Goal: Communication & Community: Answer question/provide support

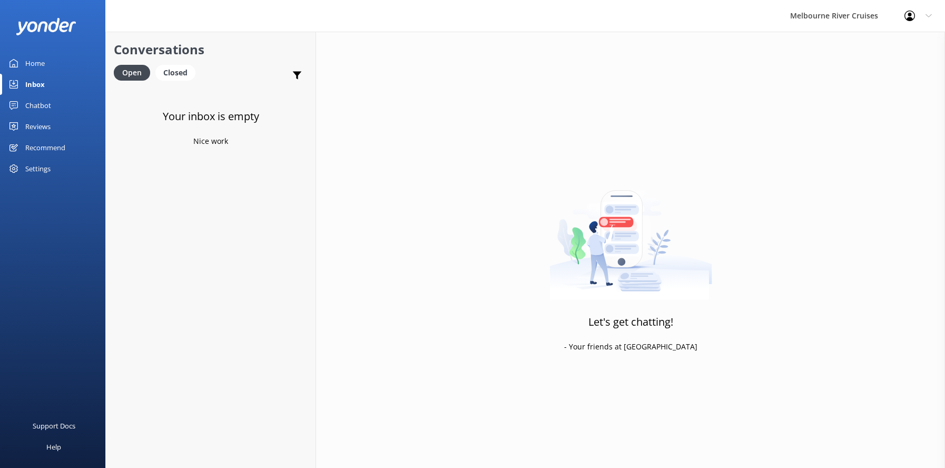
click at [38, 87] on div "Inbox" at bounding box center [34, 84] width 19 height 21
click at [34, 56] on div "Home" at bounding box center [34, 63] width 19 height 21
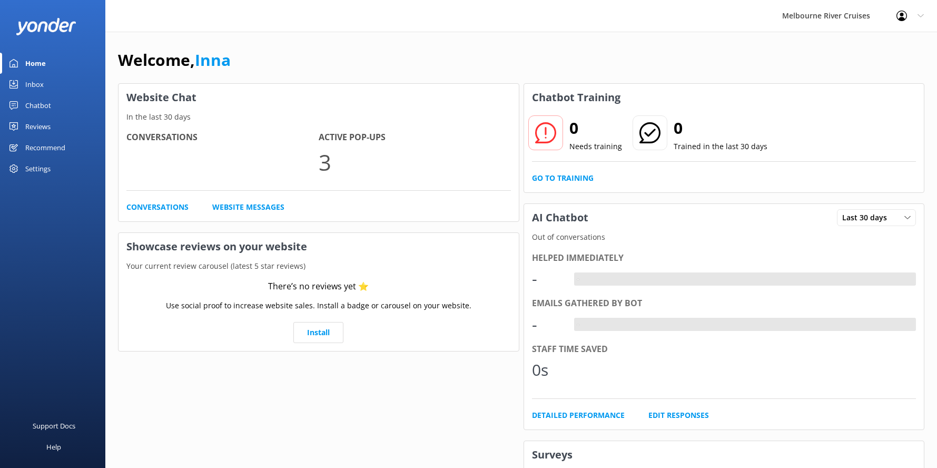
click at [29, 81] on div "Inbox" at bounding box center [34, 84] width 18 height 21
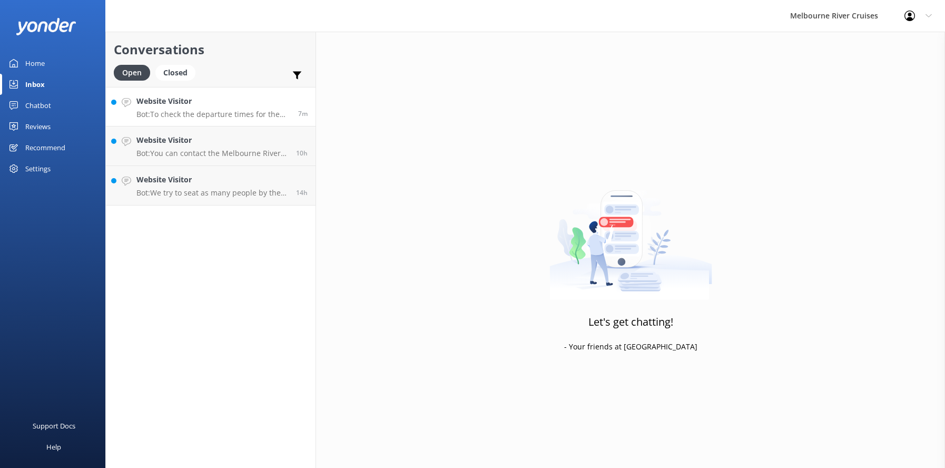
click at [197, 107] on div "Website Visitor Bot: To check the departure times for the Ports & Docklands Cru…" at bounding box center [213, 106] width 154 height 23
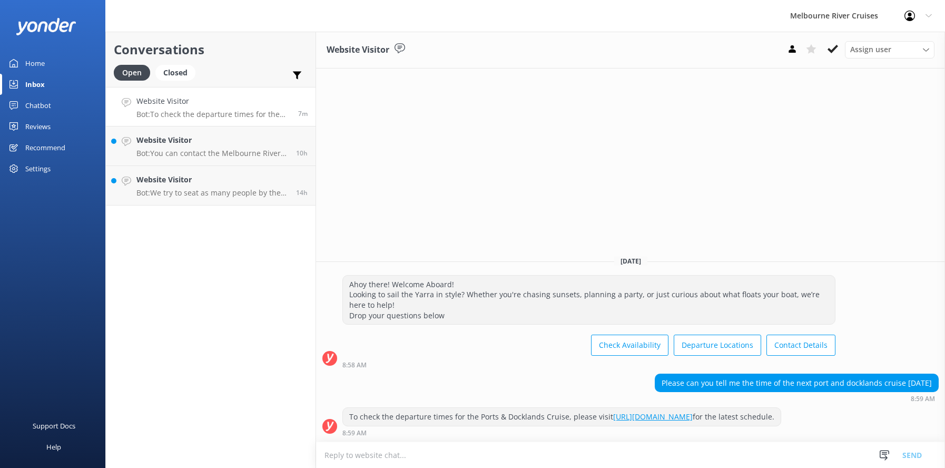
click at [831, 51] on use at bounding box center [832, 49] width 11 height 8
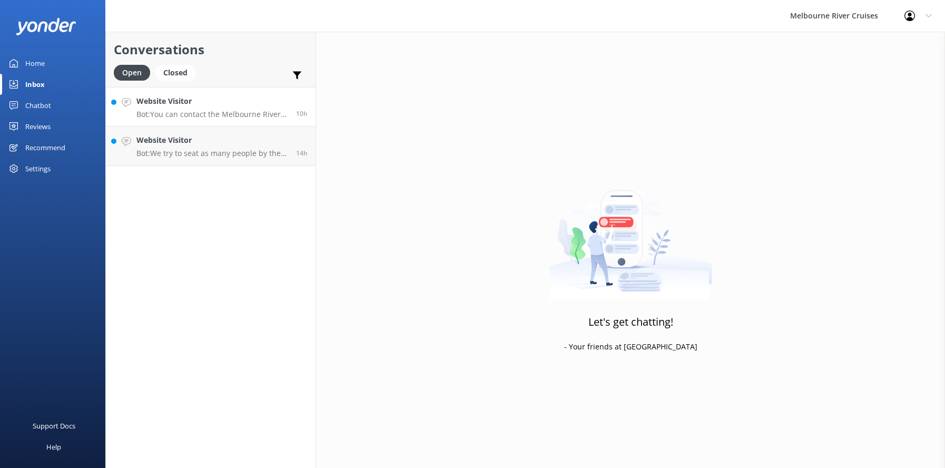
click at [203, 105] on h4 "Website Visitor" at bounding box center [212, 101] width 152 height 12
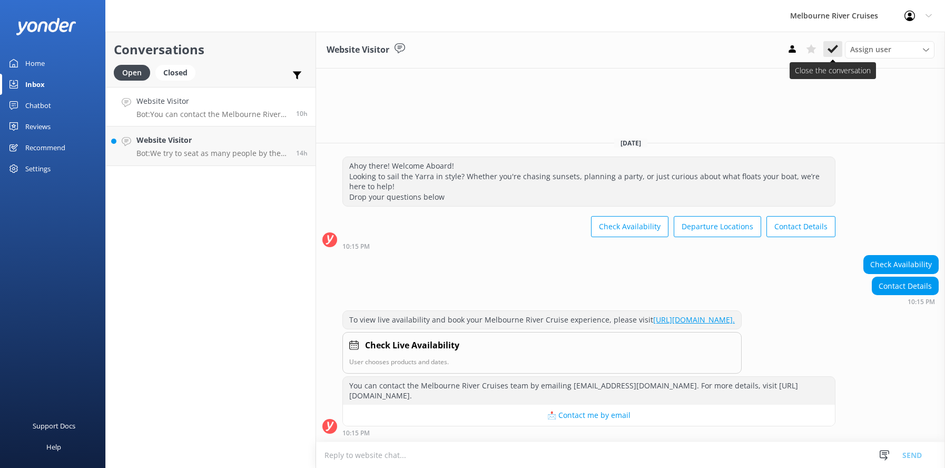
click at [831, 47] on icon at bounding box center [832, 49] width 11 height 11
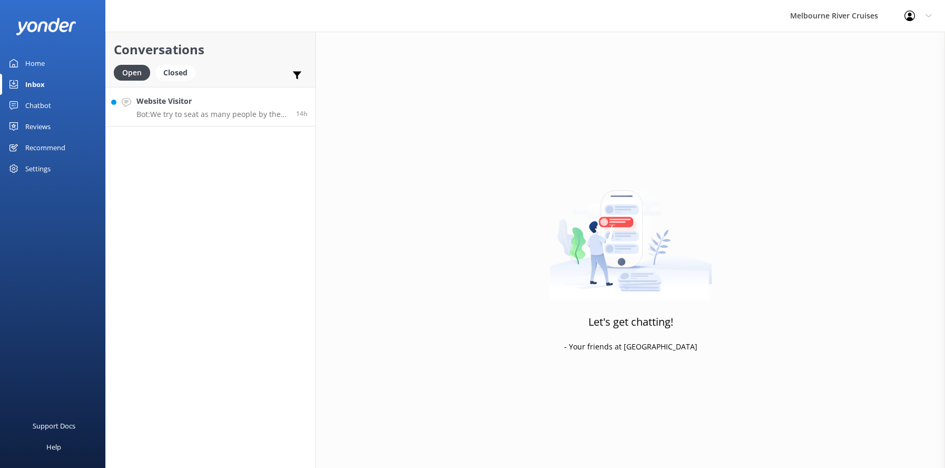
click at [192, 105] on h4 "Website Visitor" at bounding box center [212, 101] width 152 height 12
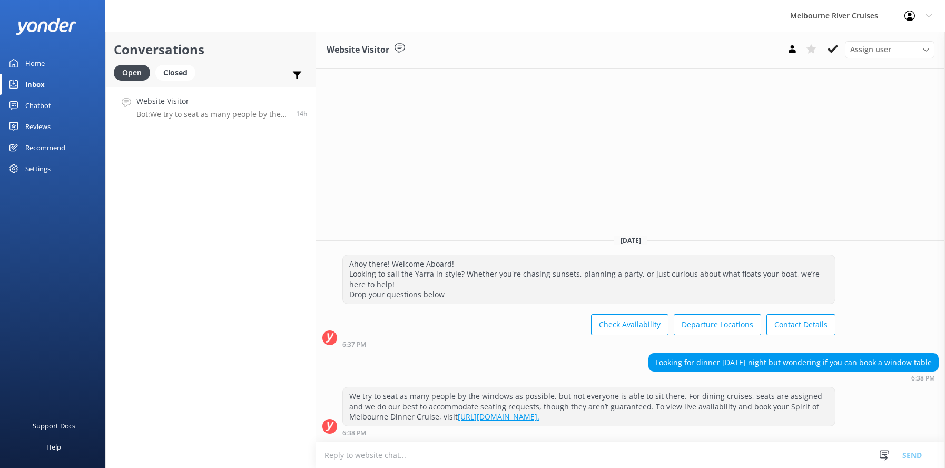
click at [42, 81] on div "Inbox" at bounding box center [34, 84] width 19 height 21
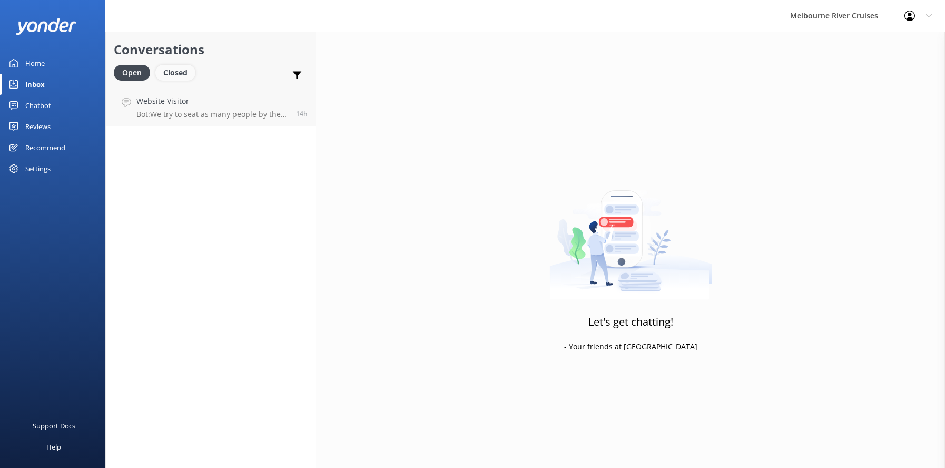
click at [174, 73] on div "Closed" at bounding box center [175, 73] width 40 height 16
click at [126, 76] on div "Open" at bounding box center [131, 73] width 35 height 16
click at [162, 101] on h4 "Website Visitor" at bounding box center [212, 101] width 152 height 12
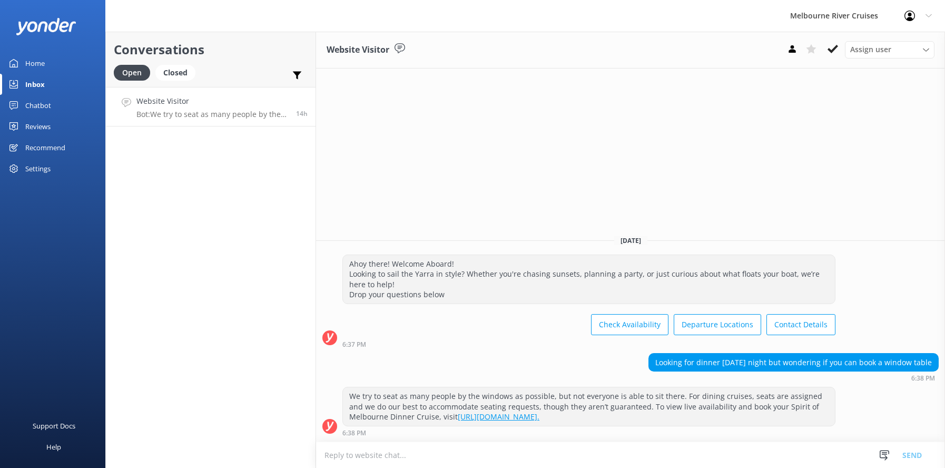
click at [38, 81] on div "Inbox" at bounding box center [34, 84] width 19 height 21
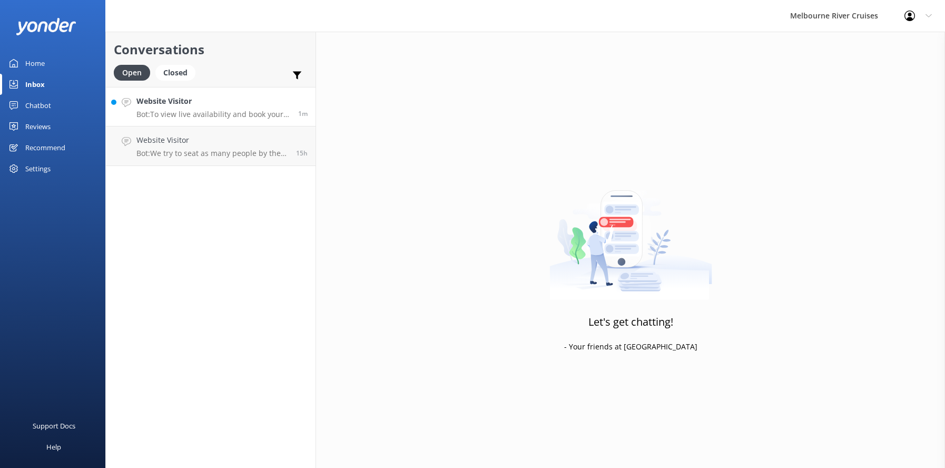
click at [178, 108] on div "Website Visitor Bot: To view live availability and book your Melbourne River Cr…" at bounding box center [213, 106] width 154 height 23
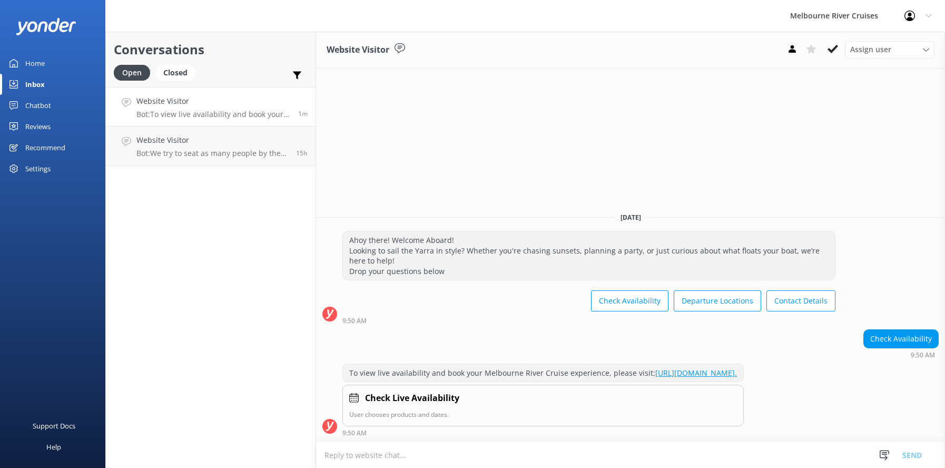
click at [191, 102] on h4 "Website Visitor" at bounding box center [213, 101] width 154 height 12
click at [829, 49] on use at bounding box center [832, 49] width 11 height 8
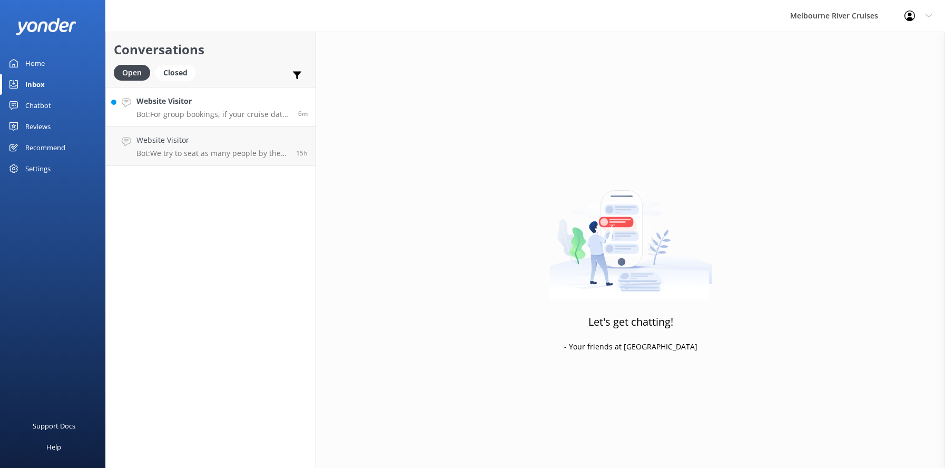
click at [197, 107] on h4 "Website Visitor" at bounding box center [213, 101] width 154 height 12
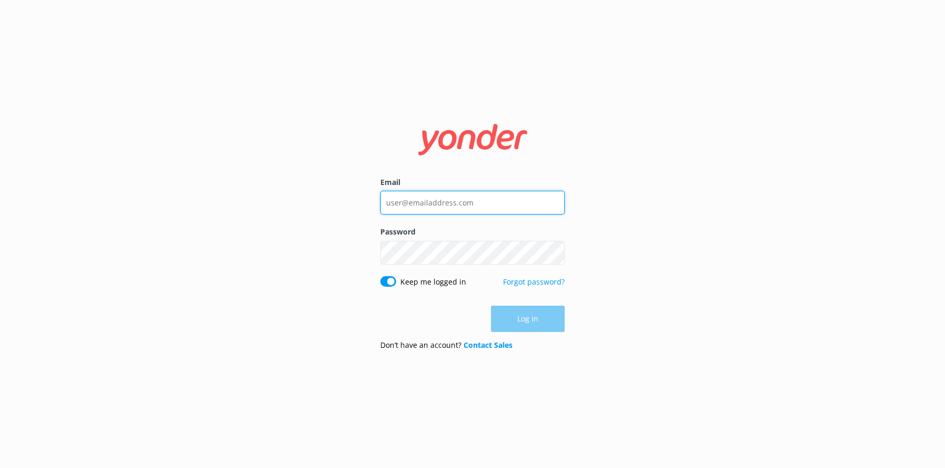
type input "[EMAIL_ADDRESS][DOMAIN_NAME]"
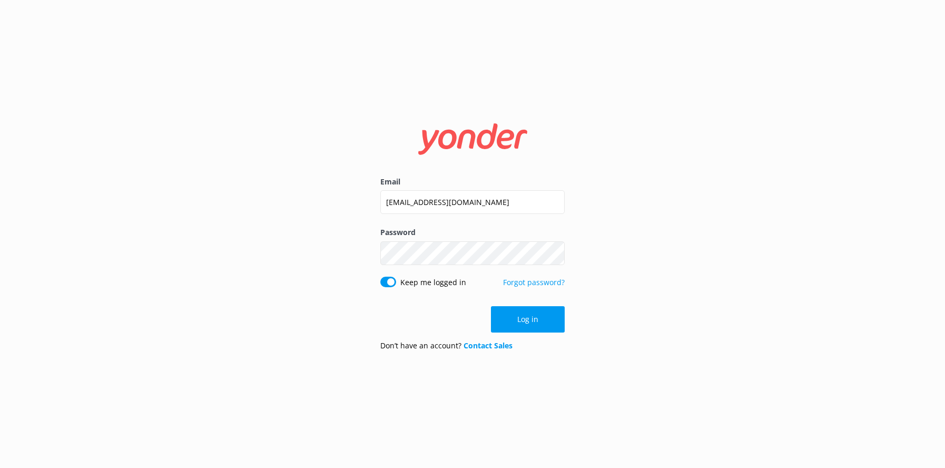
click at [529, 323] on button "Log in" at bounding box center [528, 319] width 74 height 26
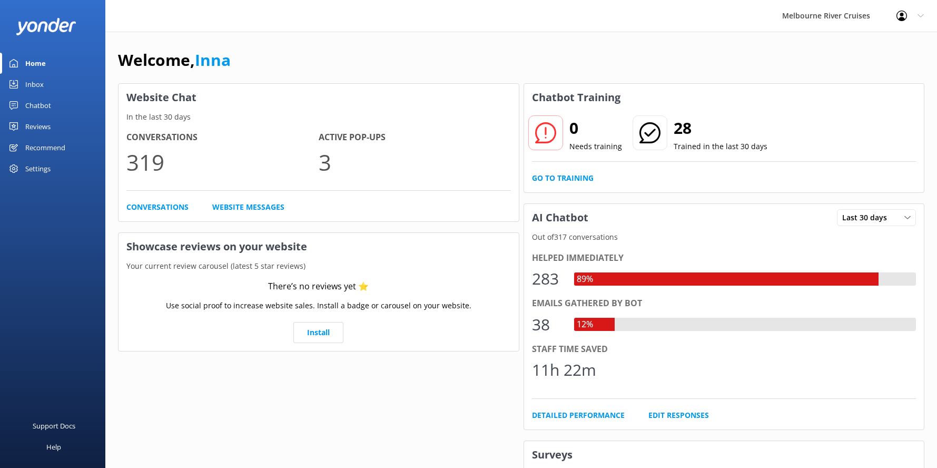
click at [32, 84] on div "Inbox" at bounding box center [34, 84] width 18 height 21
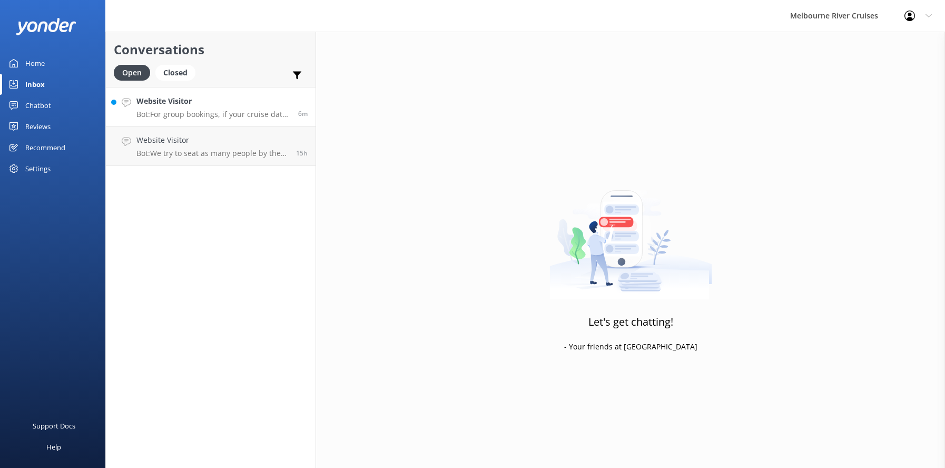
click at [177, 111] on p "Bot: For group bookings, if your cruise date is more than 2 weeks away, you can…" at bounding box center [213, 114] width 154 height 9
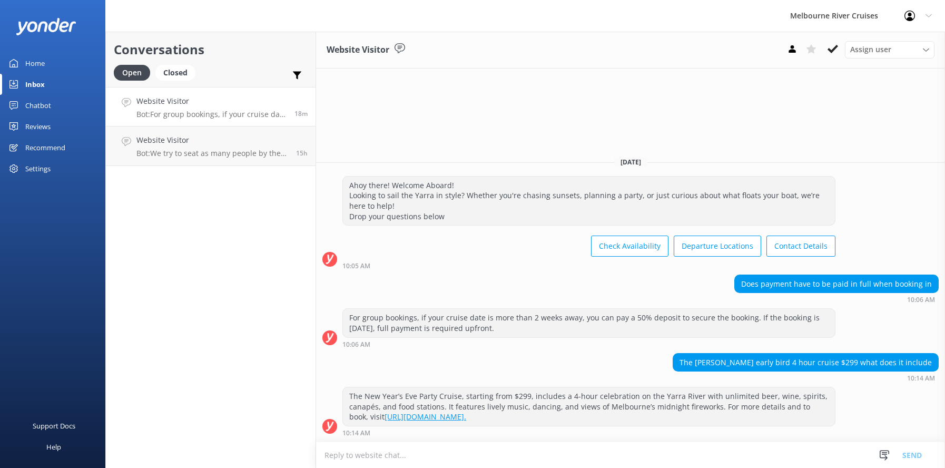
click at [188, 111] on p "Bot: For group bookings, if your cruise date is more than 2 weeks away, you can…" at bounding box center [211, 114] width 150 height 9
click at [188, 146] on div "Website Visitor Bot: We try to seat as many people by the windows as possible, …" at bounding box center [212, 145] width 152 height 23
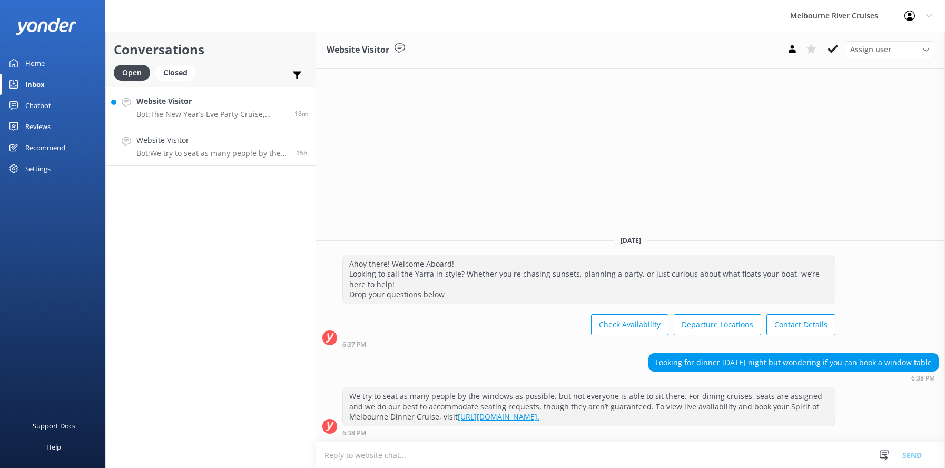
click at [180, 105] on h4 "Website Visitor" at bounding box center [211, 101] width 150 height 12
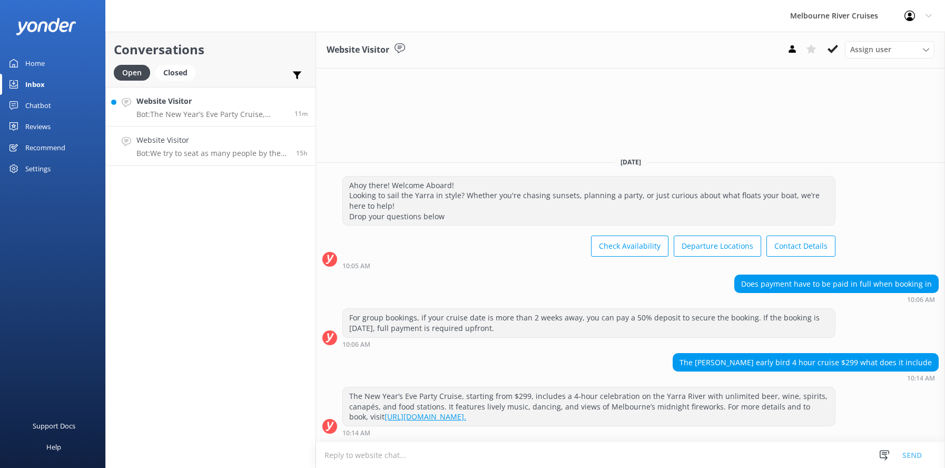
click at [170, 147] on div "Website Visitor Bot: We try to seat as many people by the windows as possible, …" at bounding box center [212, 145] width 152 height 23
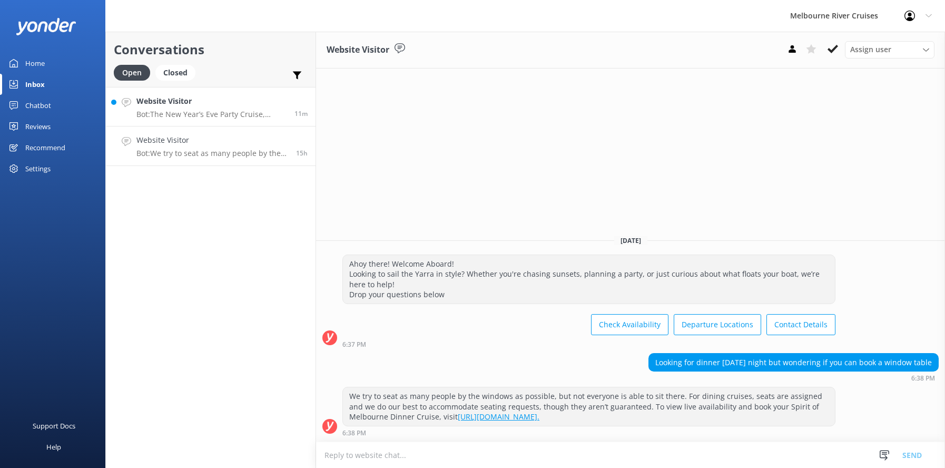
click at [168, 109] on div "Website Visitor Bot: The New Year’s Eve Party Cruise, starting from $299, inclu…" at bounding box center [211, 106] width 150 height 23
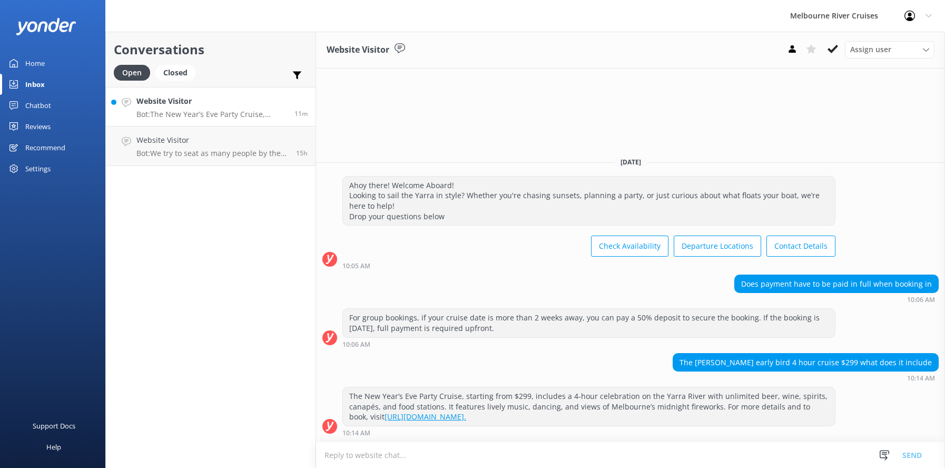
click at [168, 104] on h4 "Website Visitor" at bounding box center [211, 101] width 150 height 12
click at [151, 99] on h4 "Website Visitor" at bounding box center [211, 101] width 150 height 12
click at [185, 104] on h4 "Website Visitor" at bounding box center [211, 101] width 150 height 12
click at [173, 146] on h4 "Website Visitor" at bounding box center [212, 140] width 152 height 12
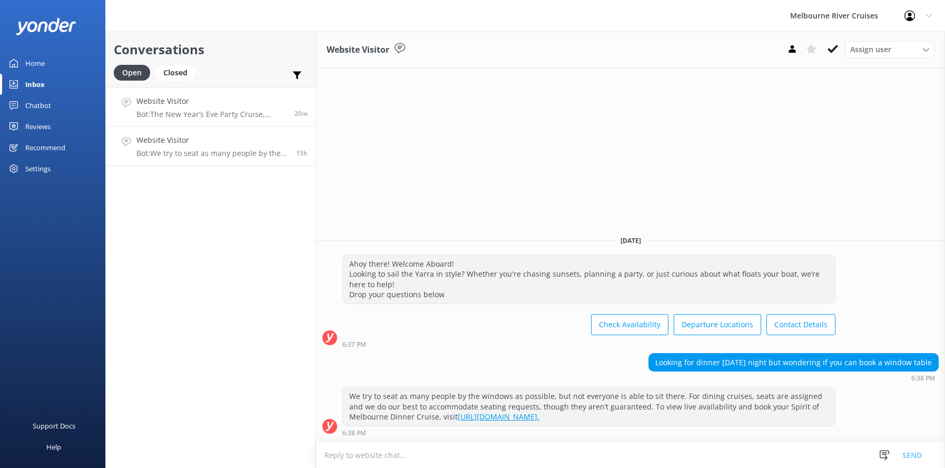
click at [173, 113] on p "Bot: The New Year’s Eve Party Cruise, starting from $299, includes a 4-hour cel…" at bounding box center [211, 114] width 150 height 9
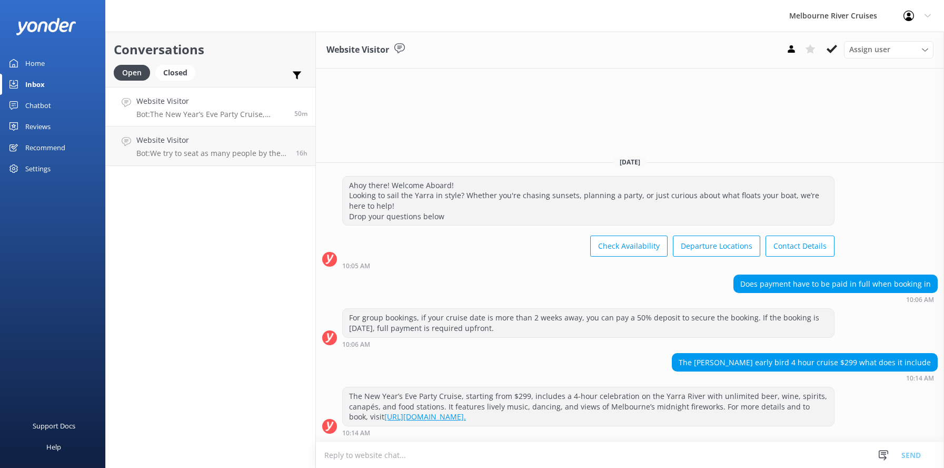
click at [180, 105] on h4 "Website Visitor" at bounding box center [211, 101] width 150 height 12
click at [186, 143] on h4 "Website Visitor" at bounding box center [212, 140] width 152 height 12
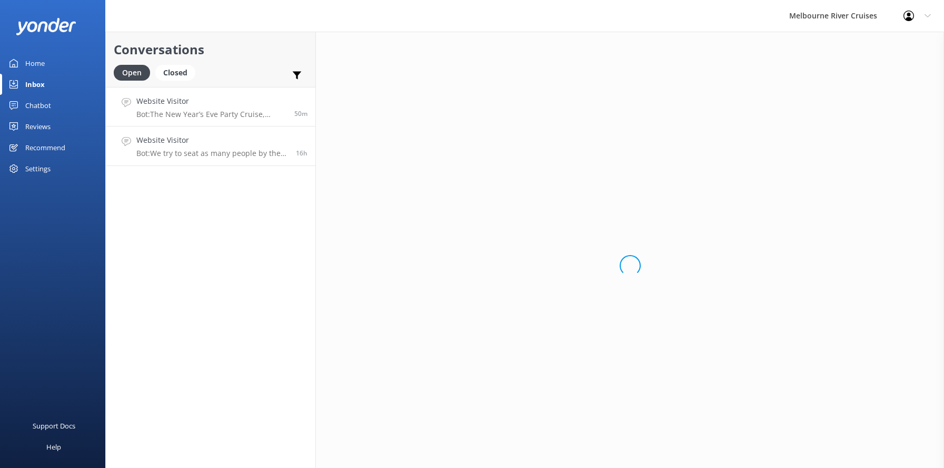
click at [182, 101] on h4 "Website Visitor" at bounding box center [211, 101] width 150 height 12
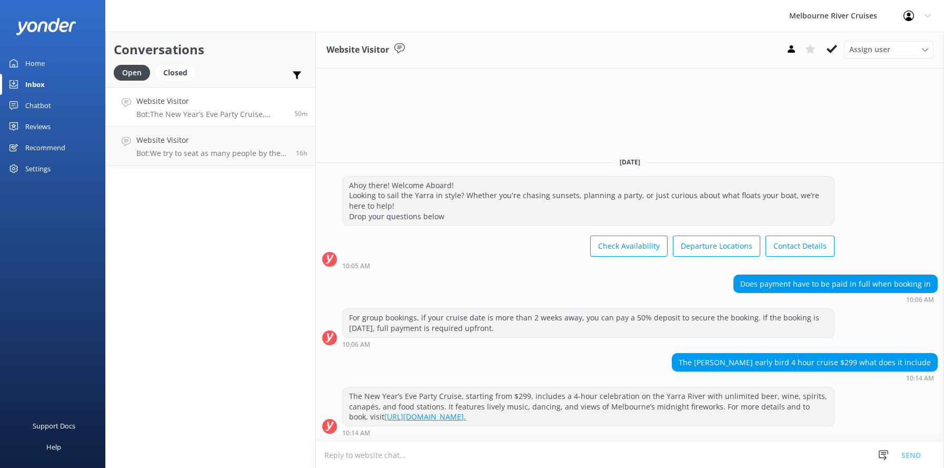
click at [190, 109] on div "Website Visitor Bot: The New Year’s Eve Party Cruise, starting from $299, inclu…" at bounding box center [211, 106] width 150 height 23
